Goal: Find specific page/section: Find specific page/section

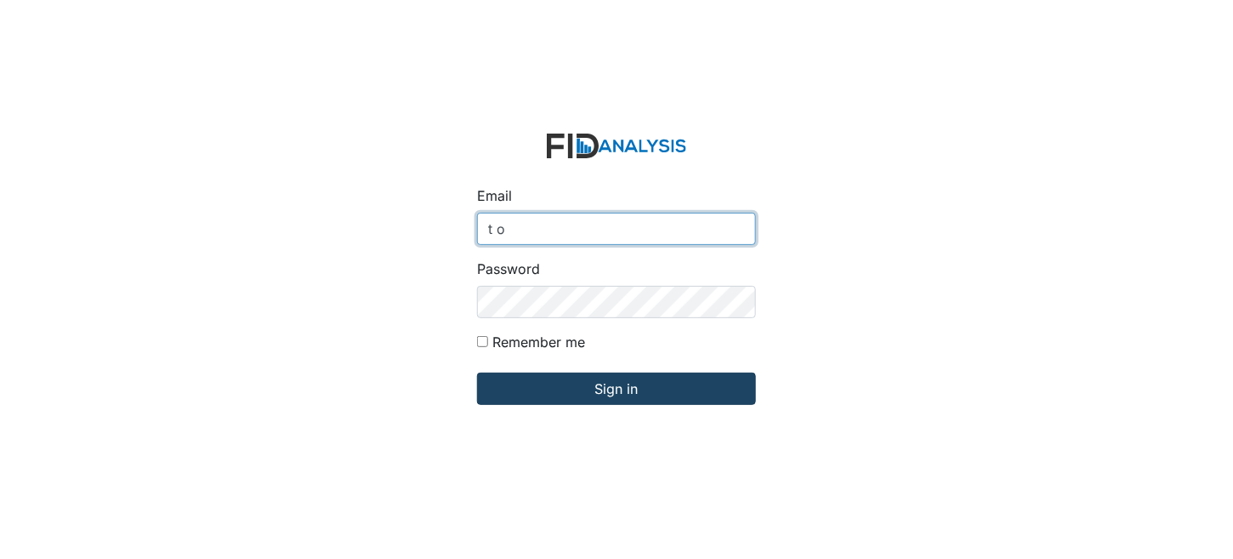
type input "t"
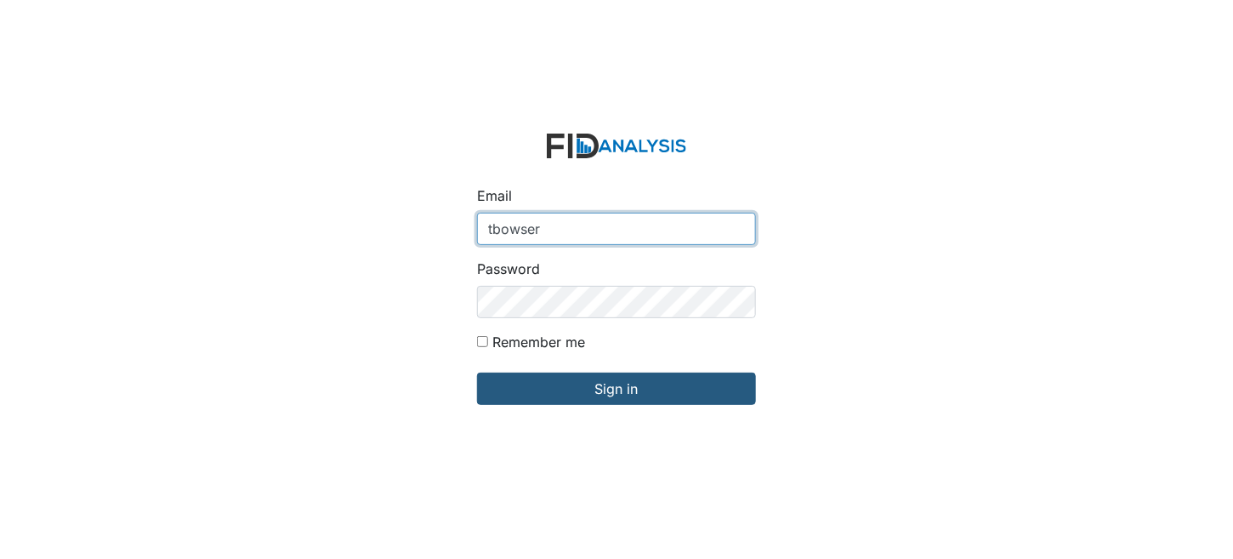
type input "[EMAIL_ADDRESS][DOMAIN_NAME]"
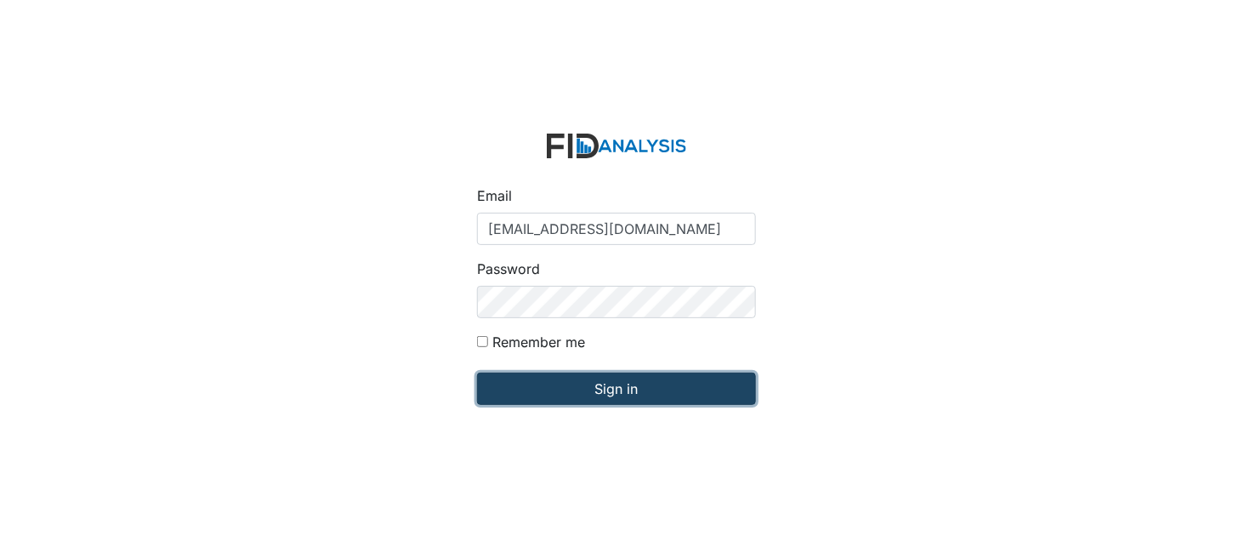
click at [641, 382] on input "Sign in" at bounding box center [616, 389] width 279 height 32
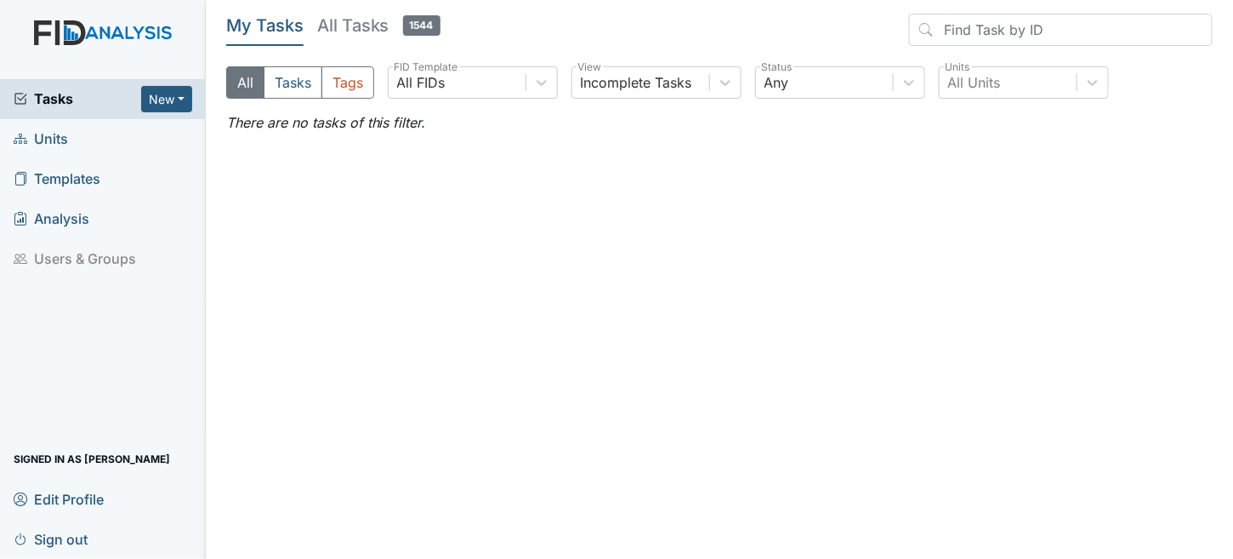
click at [49, 136] on span "Units" at bounding box center [41, 139] width 54 height 26
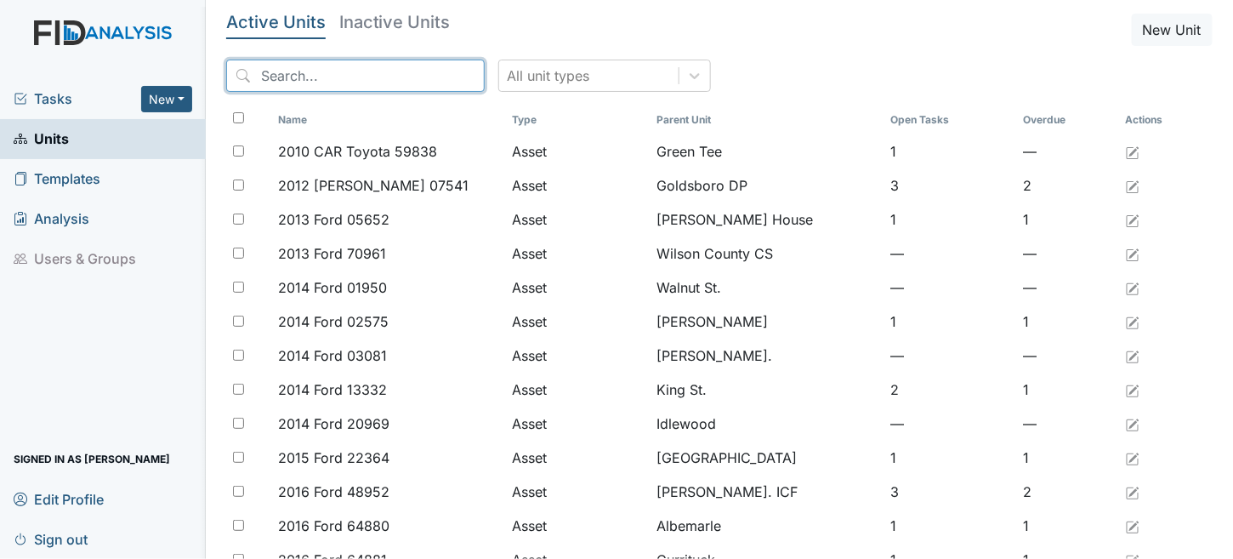
click at [299, 82] on input "search" at bounding box center [355, 76] width 259 height 32
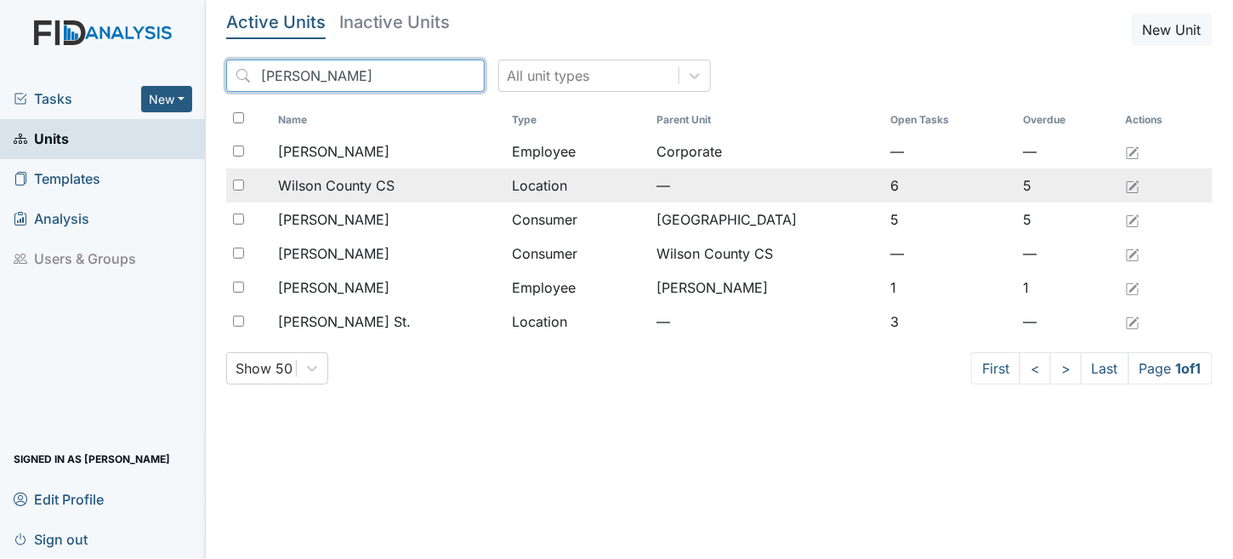
type input "[PERSON_NAME]"
click at [374, 183] on span "Wilson County CS" at bounding box center [336, 185] width 117 height 20
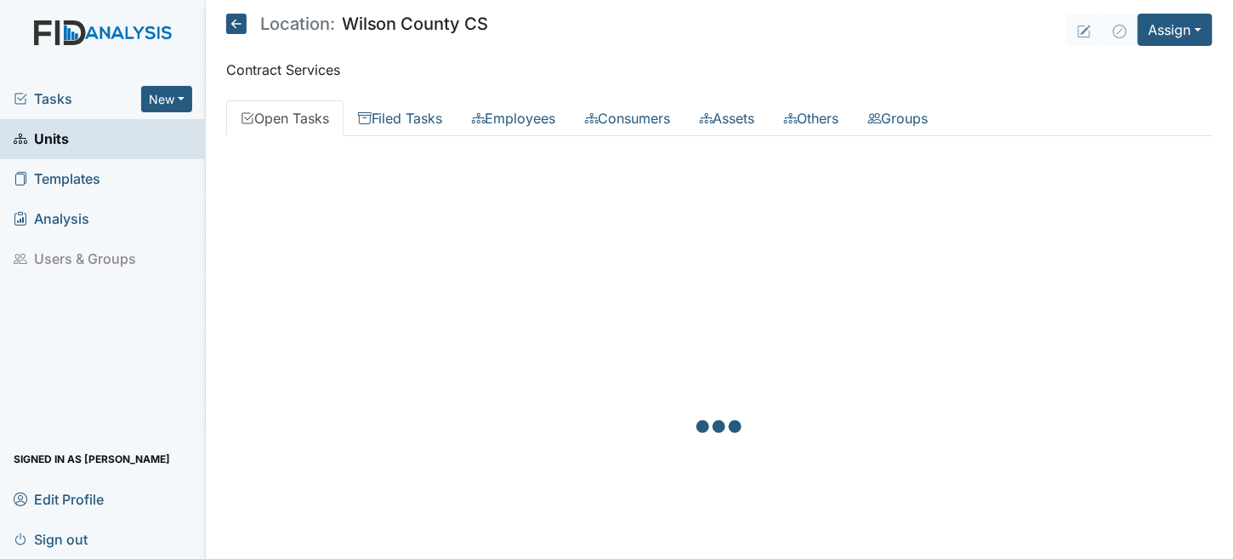
click at [393, 100] on li "Filed Tasks" at bounding box center [401, 118] width 114 height 36
click at [394, 111] on link "Filed Tasks" at bounding box center [401, 118] width 114 height 36
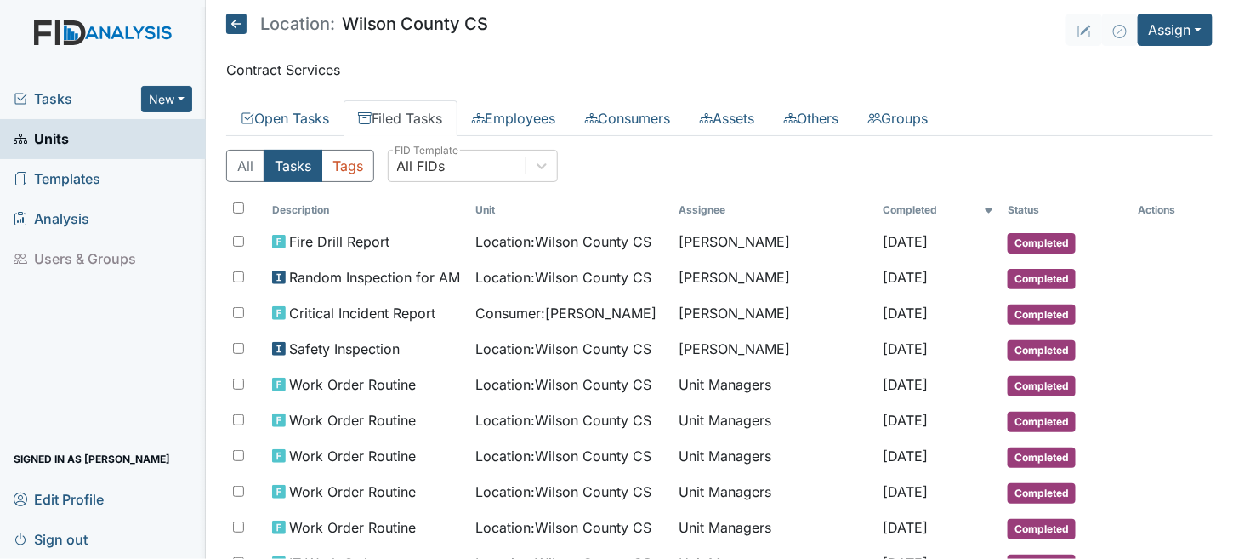
click at [236, 28] on icon at bounding box center [236, 24] width 20 height 20
